Goal: Task Accomplishment & Management: Complete application form

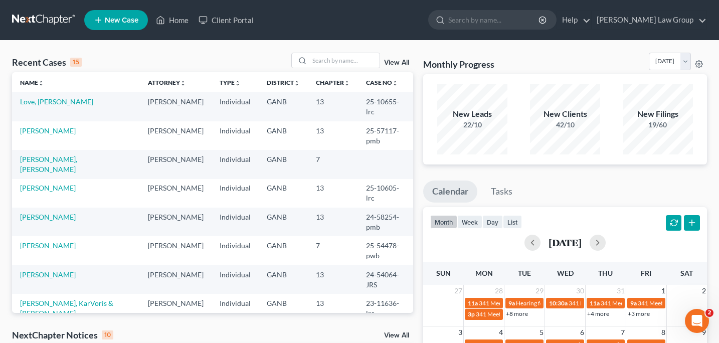
click at [125, 24] on span "New Case" at bounding box center [122, 21] width 34 height 8
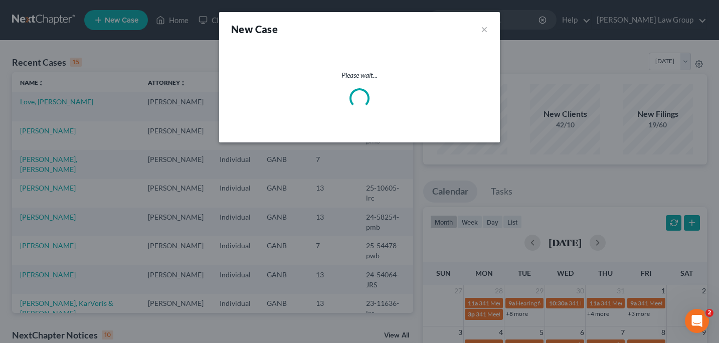
select select "19"
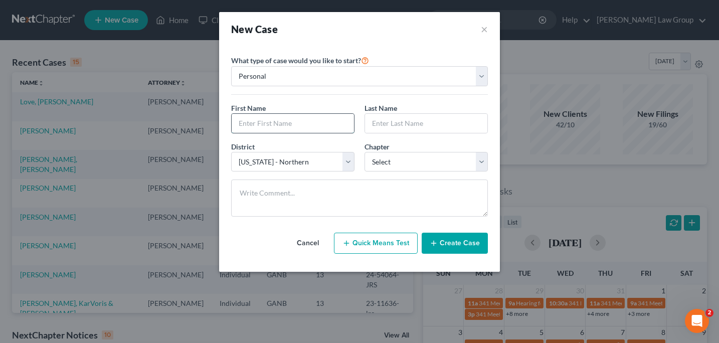
click at [244, 128] on input "text" at bounding box center [293, 123] width 122 height 19
type input "[PERSON_NAME]"
click at [372, 118] on input "text" at bounding box center [426, 123] width 122 height 19
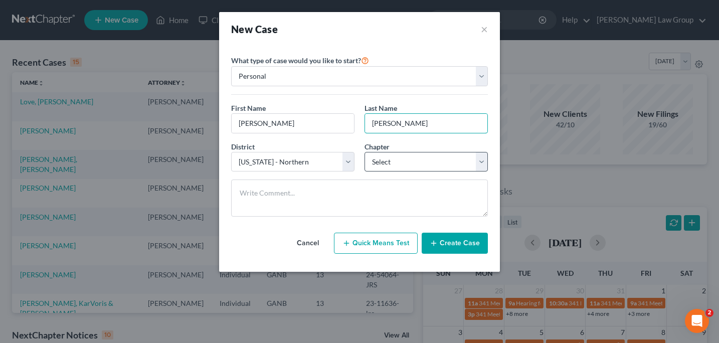
type input "[PERSON_NAME]"
click at [478, 165] on select "Select 7 11 12 13" at bounding box center [426, 162] width 123 height 20
select select "0"
click at [450, 245] on button "Create Case" at bounding box center [455, 243] width 66 height 21
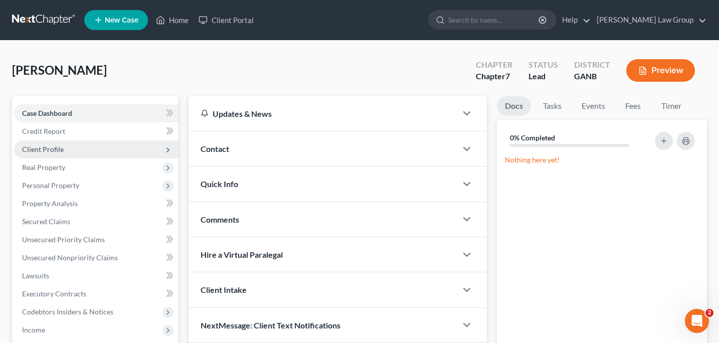
click at [54, 149] on span "Client Profile" at bounding box center [43, 149] width 42 height 9
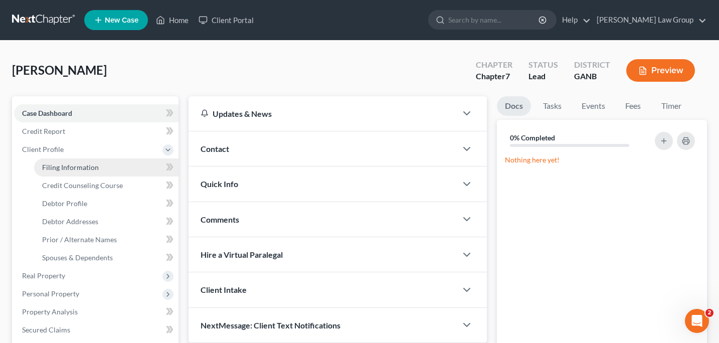
click at [66, 168] on span "Filing Information" at bounding box center [70, 167] width 57 height 9
select select "1"
select select "0"
select select "19"
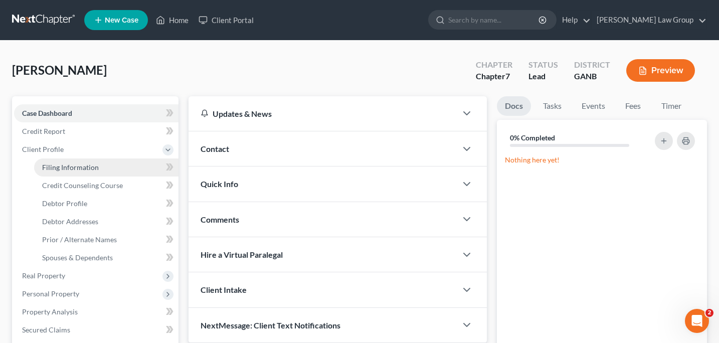
select select "10"
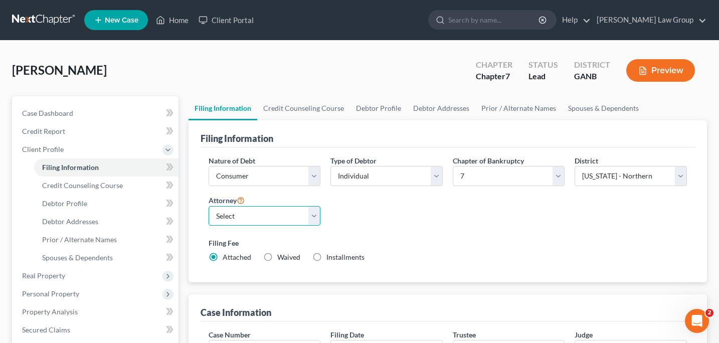
click at [315, 219] on select "Select [PERSON_NAME] - GANB [PERSON_NAME] - GANB [PERSON_NAME] - GANB [PERSON_N…" at bounding box center [265, 216] width 112 height 20
select select "0"
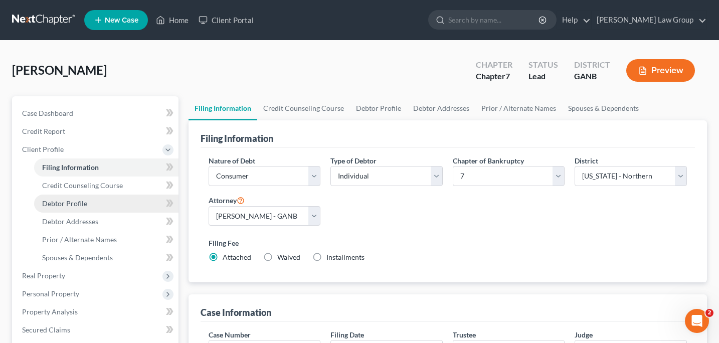
click at [78, 203] on span "Debtor Profile" at bounding box center [64, 203] width 45 height 9
select select "0"
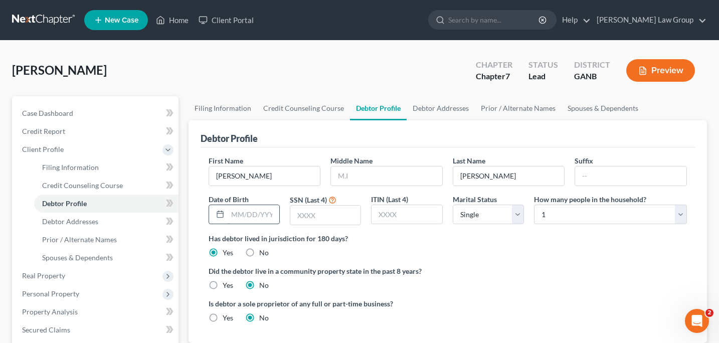
click at [232, 217] on input "text" at bounding box center [254, 214] width 52 height 19
type input "[DATE]"
click at [296, 216] on input "text" at bounding box center [325, 215] width 70 height 19
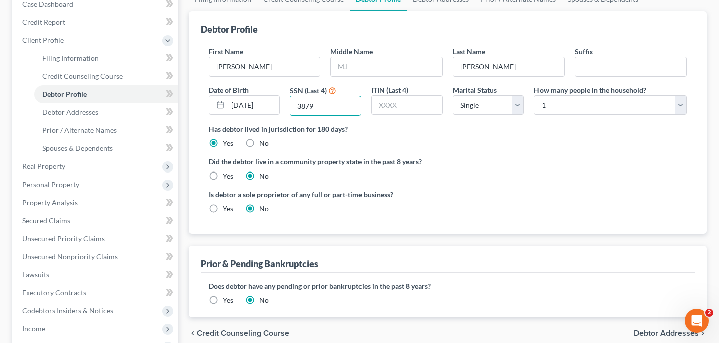
scroll to position [84, 0]
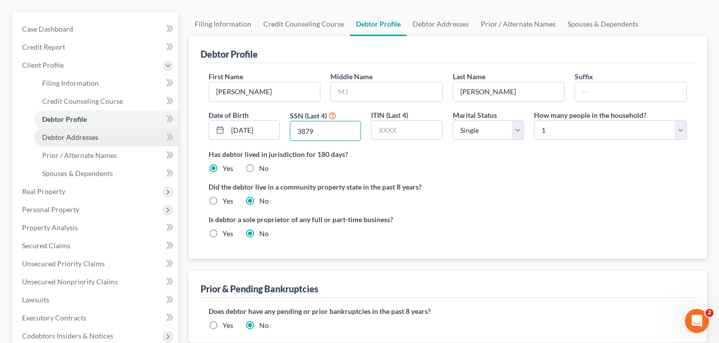
type input "3879"
click at [90, 138] on span "Debtor Addresses" at bounding box center [70, 137] width 56 height 9
select select "0"
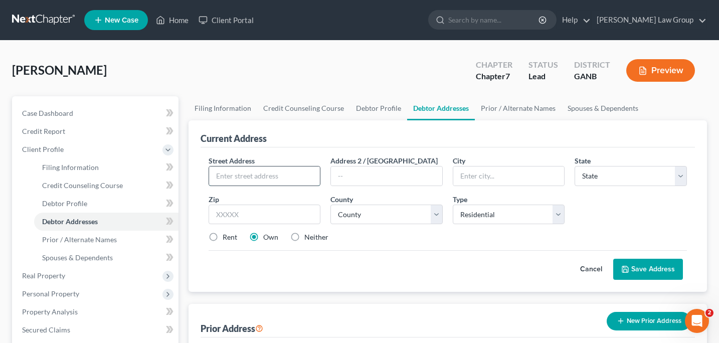
click at [223, 178] on input "text" at bounding box center [264, 175] width 111 height 19
type input "6670 [PERSON_NAME] Ct"
click at [462, 182] on input "text" at bounding box center [508, 175] width 111 height 19
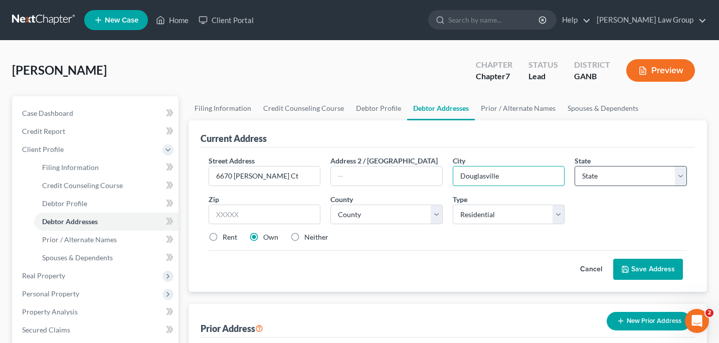
type input "Douglasville"
click at [680, 179] on select "State [US_STATE] AK AR AZ CA CO CT DE DC [GEOGRAPHIC_DATA] [GEOGRAPHIC_DATA] GU…" at bounding box center [631, 176] width 112 height 20
select select "10"
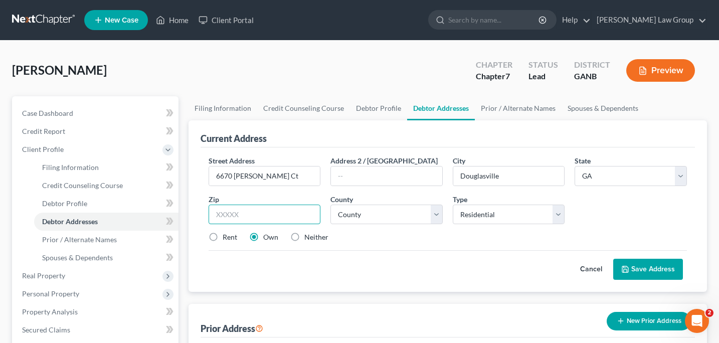
click at [217, 212] on input "text" at bounding box center [265, 215] width 112 height 20
type input "30134"
click at [223, 238] on label "Rent" at bounding box center [230, 237] width 15 height 10
click at [227, 238] on input "Rent" at bounding box center [230, 235] width 7 height 7
radio input "true"
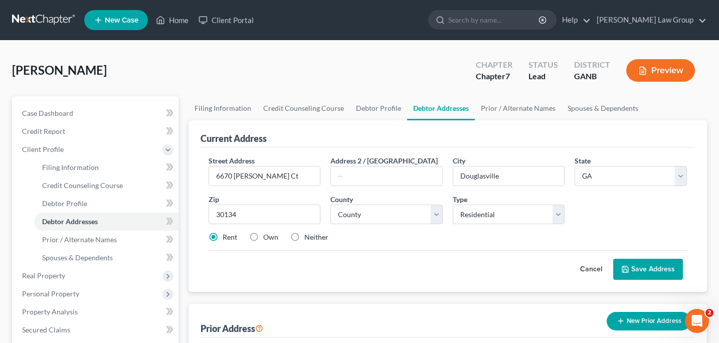
click at [653, 269] on button "Save Address" at bounding box center [648, 269] width 70 height 21
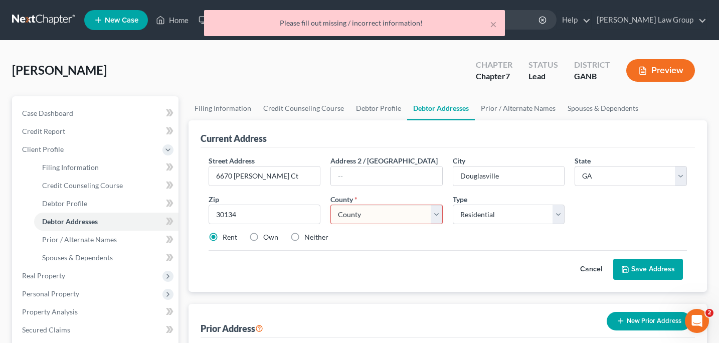
click at [435, 216] on select "County [GEOGRAPHIC_DATA] [GEOGRAPHIC_DATA] [GEOGRAPHIC_DATA] [GEOGRAPHIC_DATA] …" at bounding box center [386, 215] width 112 height 20
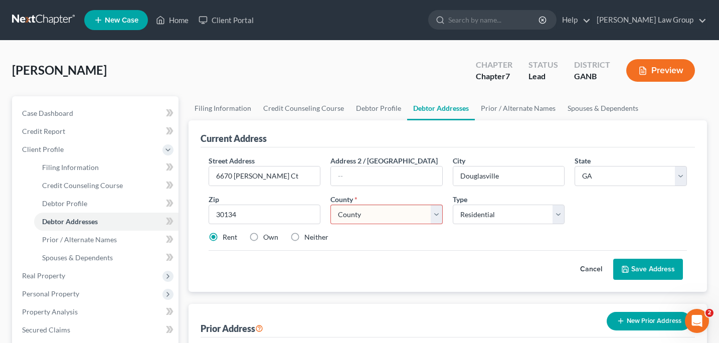
select select "47"
click at [640, 276] on button "Save Address" at bounding box center [648, 269] width 70 height 21
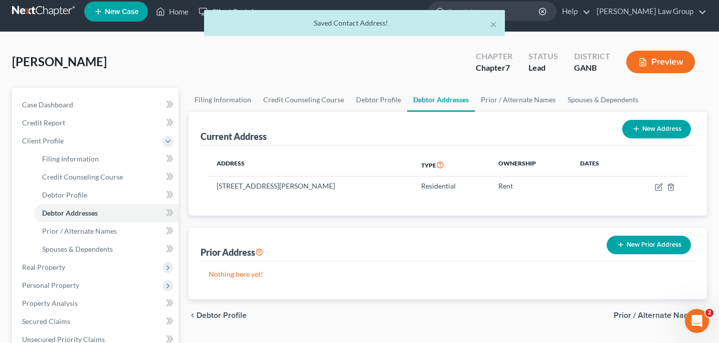
scroll to position [12, 0]
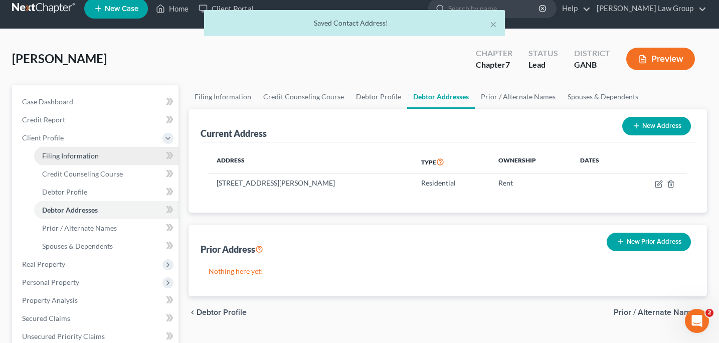
click at [72, 155] on span "Filing Information" at bounding box center [70, 155] width 57 height 9
select select "1"
select select "0"
select select "19"
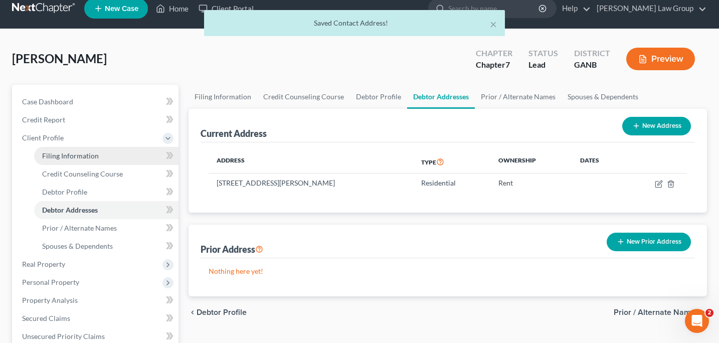
select select "0"
select select "10"
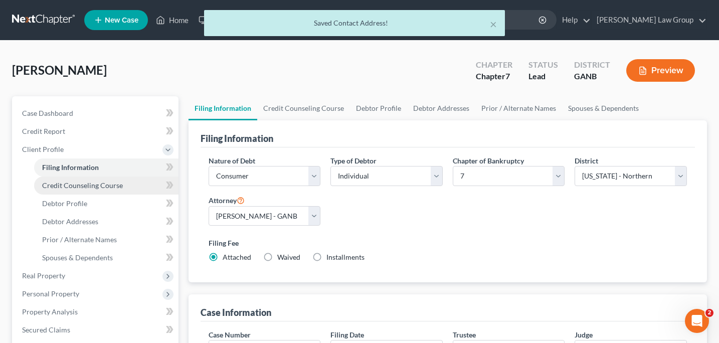
scroll to position [7, 0]
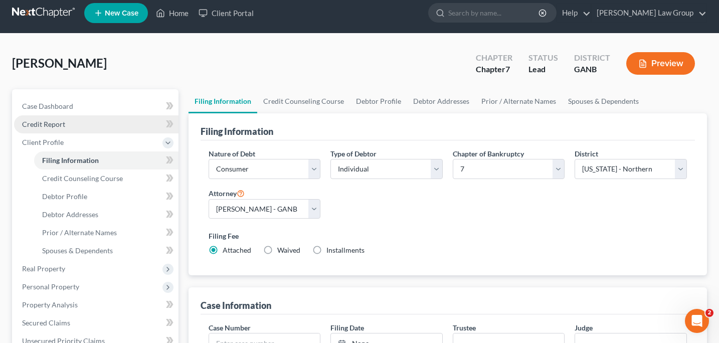
click at [57, 129] on link "Credit Report" at bounding box center [96, 124] width 164 height 18
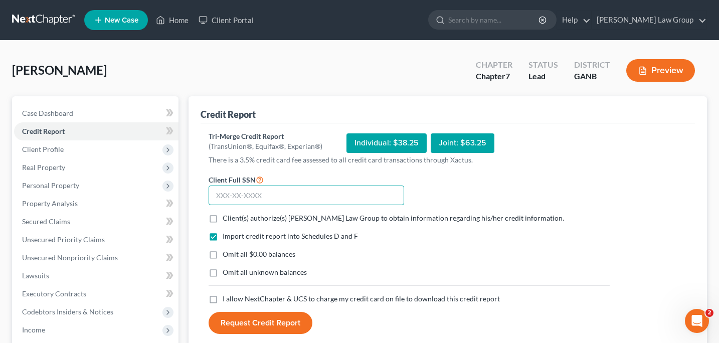
click at [227, 195] on input "text" at bounding box center [307, 196] width 196 height 20
type input "066-96-3879"
click at [223, 214] on label "Client(s) authorize(s) [PERSON_NAME] Law Group to obtain information regarding …" at bounding box center [393, 218] width 341 height 10
click at [227, 214] on input "Client(s) authorize(s) [PERSON_NAME] Law Group to obtain information regarding …" at bounding box center [230, 216] width 7 height 7
checkbox input "true"
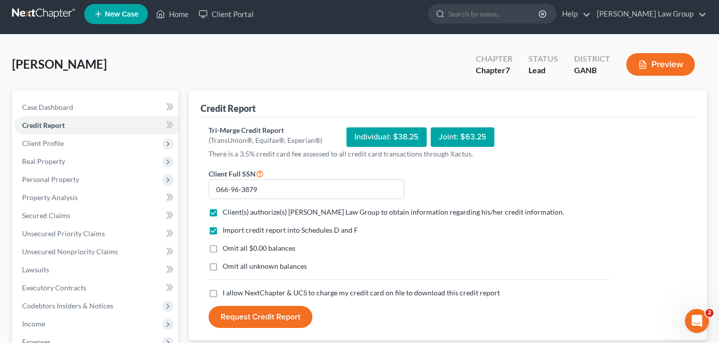
scroll to position [7, 0]
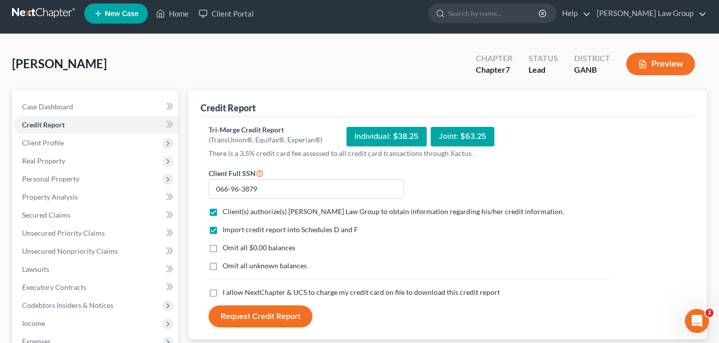
click at [223, 293] on label "I allow NextChapter & UCS to charge my credit card on file to download this cre…" at bounding box center [361, 292] width 277 height 10
click at [227, 293] on input "I allow NextChapter & UCS to charge my credit card on file to download this cre…" at bounding box center [230, 290] width 7 height 7
checkbox input "true"
click at [247, 320] on button "Request Credit Report" at bounding box center [261, 316] width 104 height 22
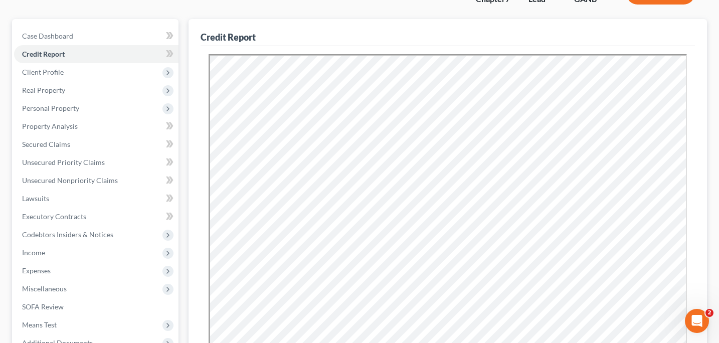
scroll to position [0, 0]
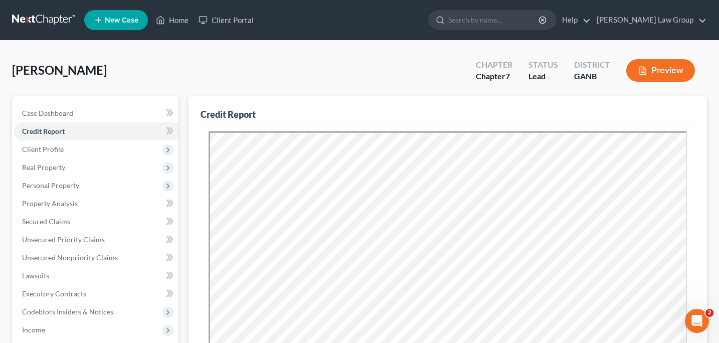
click at [431, 96] on div "Credit Report" at bounding box center [448, 109] width 495 height 27
click at [309, 102] on div "Credit Report" at bounding box center [448, 109] width 495 height 27
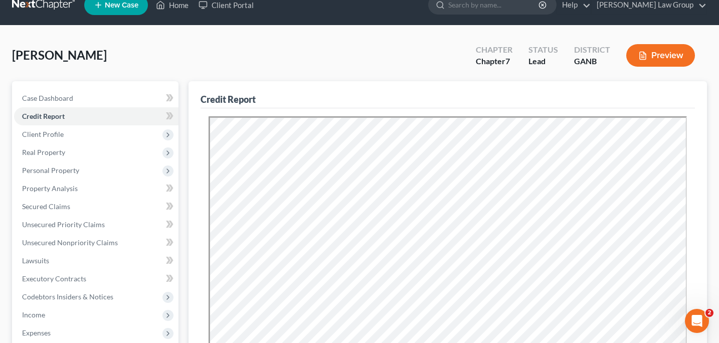
scroll to position [13, 0]
